Goal: Entertainment & Leisure: Consume media (video, audio)

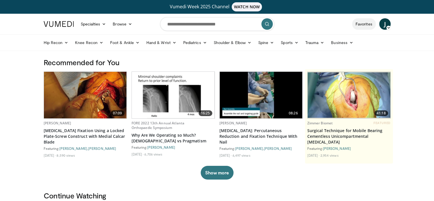
click at [362, 25] on link "Favorites" at bounding box center [364, 23] width 24 height 11
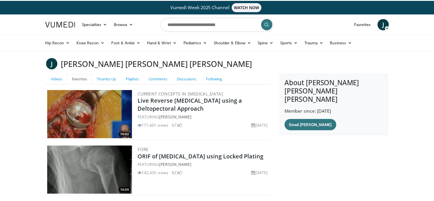
scroll to position [88, 0]
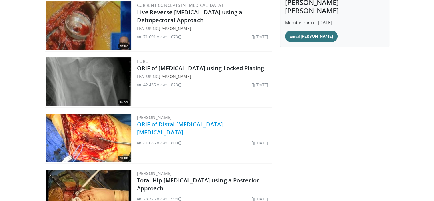
click at [219, 120] on link "ORIF of Distal [MEDICAL_DATA] [MEDICAL_DATA]" at bounding box center [180, 128] width 86 height 16
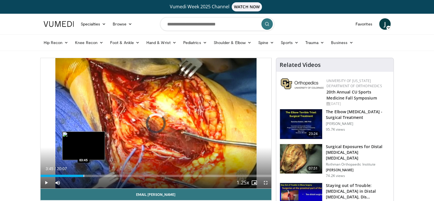
click at [84, 174] on div "Progress Bar" at bounding box center [84, 175] width 1 height 2
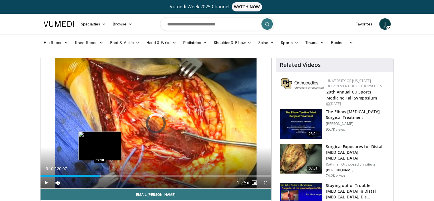
click at [100, 171] on div "Loaded : 24.64% 05:10 05:10" at bounding box center [156, 173] width 231 height 5
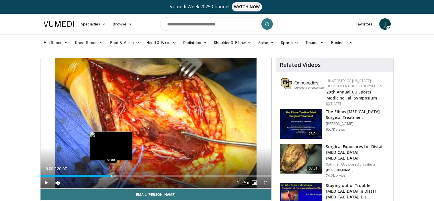
click at [111, 174] on div "Progress Bar" at bounding box center [111, 175] width 1 height 2
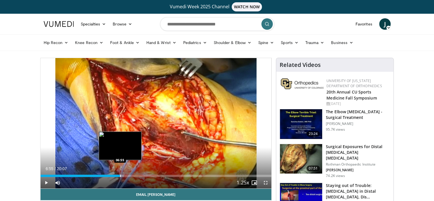
click at [120, 174] on div "Progress Bar" at bounding box center [120, 175] width 1 height 2
click at [115, 175] on div "Progress Bar" at bounding box center [115, 175] width 1 height 2
